Goal: Task Accomplishment & Management: Use online tool/utility

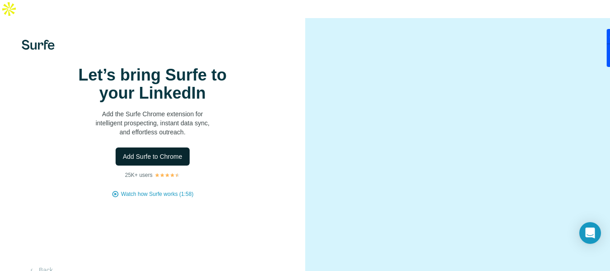
click at [164, 161] on span "Add Surfe to Chrome" at bounding box center [153, 156] width 60 height 9
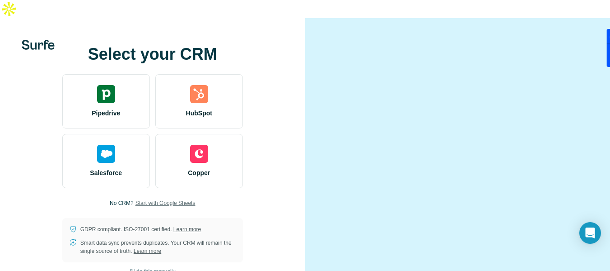
click at [158, 207] on span "Start with Google Sheets" at bounding box center [166, 203] width 60 height 8
